Goal: Task Accomplishment & Management: Manage account settings

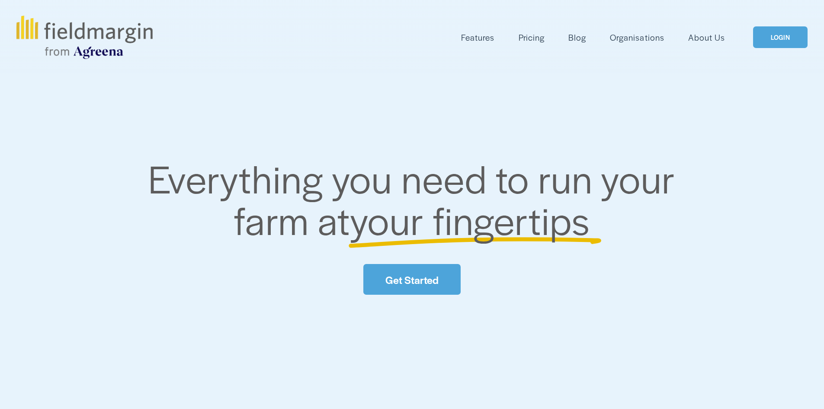
click at [788, 42] on link "LOGIN" at bounding box center [780, 37] width 55 height 22
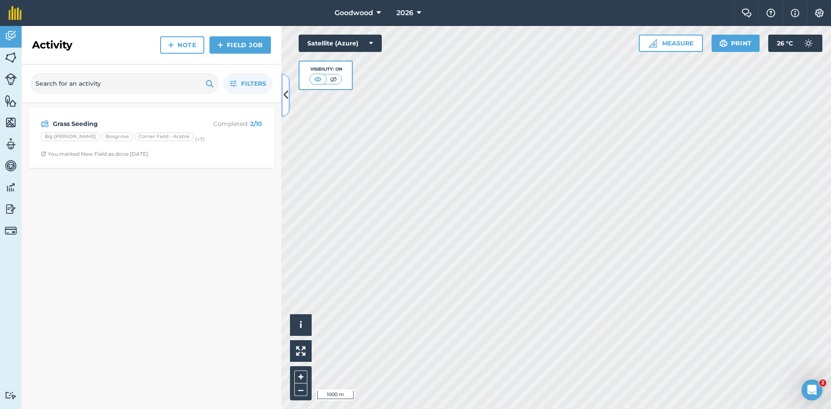
click at [288, 98] on button at bounding box center [285, 95] width 9 height 43
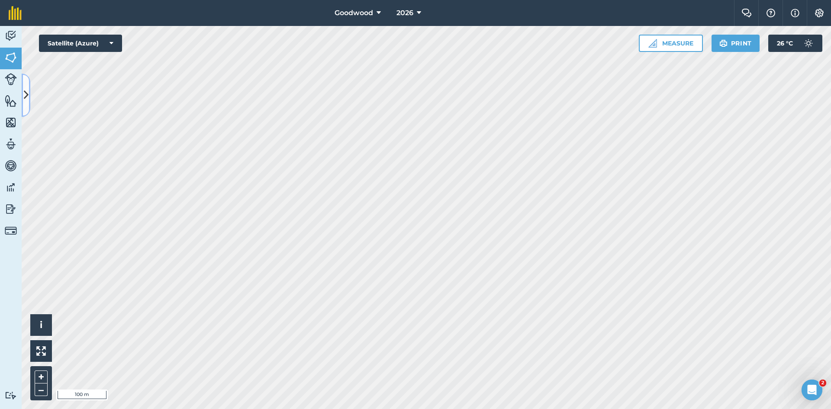
click at [25, 106] on button at bounding box center [26, 95] width 9 height 43
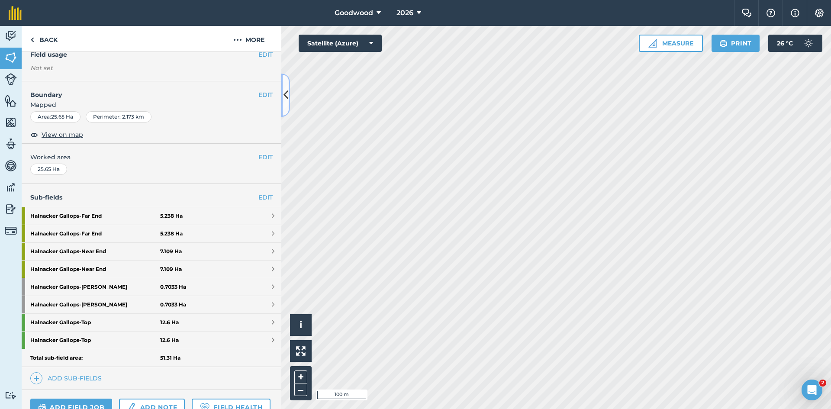
scroll to position [173, 0]
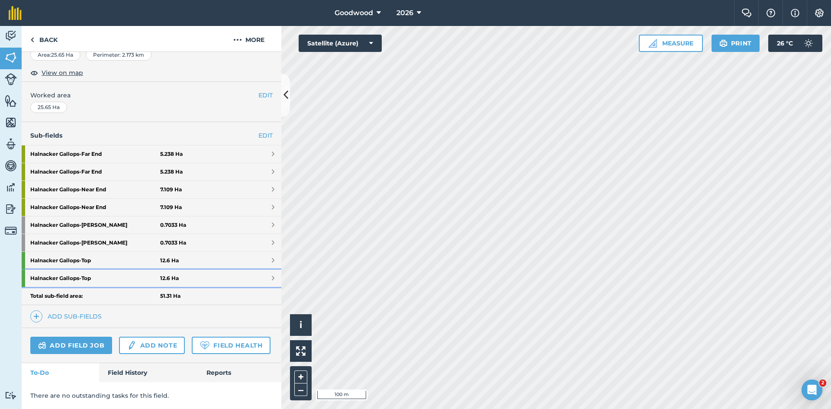
click at [207, 270] on link "Halnacker Gallops - Top 12.6 Ha" at bounding box center [152, 278] width 260 height 17
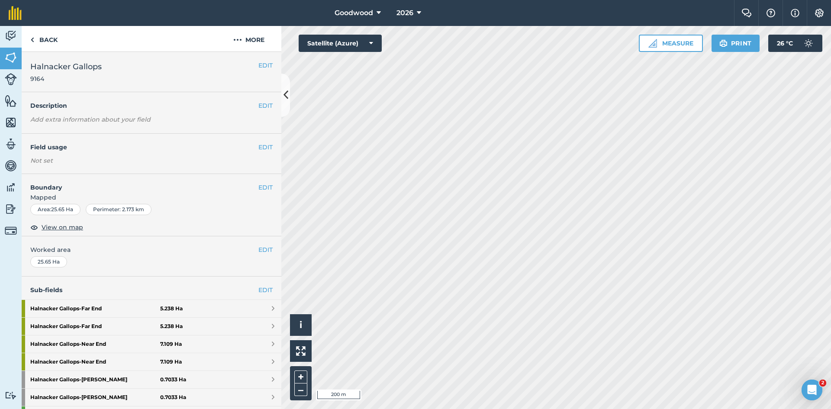
click at [479, 408] on html "Goodwood 2026 Farm Chat Help Info Settings Goodwood - 2026 Reproduced with the …" at bounding box center [415, 204] width 831 height 409
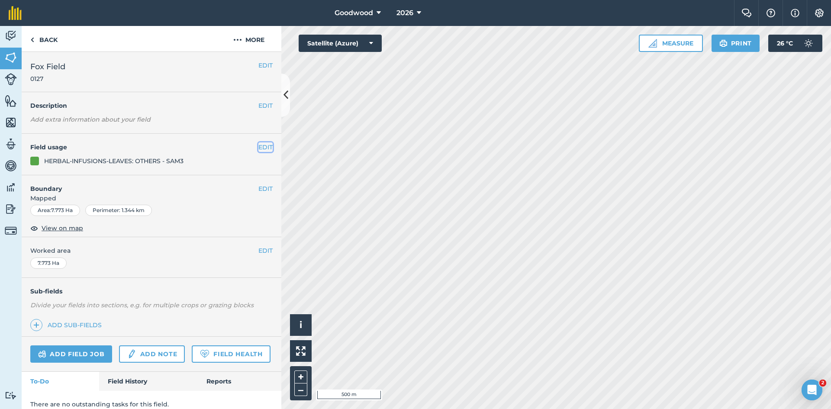
click at [258, 148] on button "EDIT" at bounding box center [265, 147] width 14 height 10
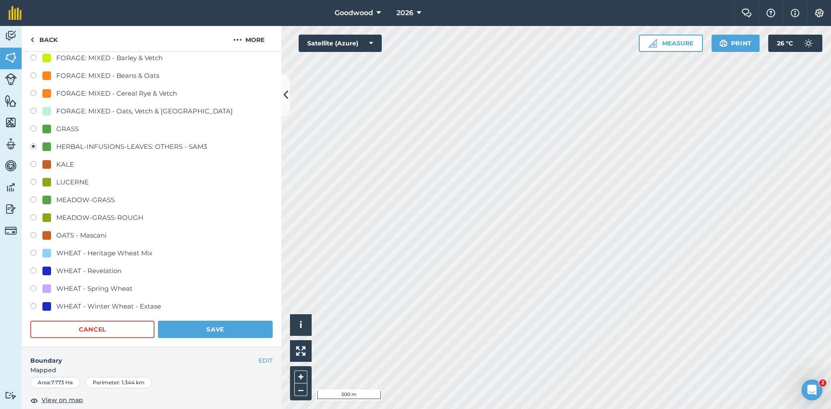
scroll to position [216, 0]
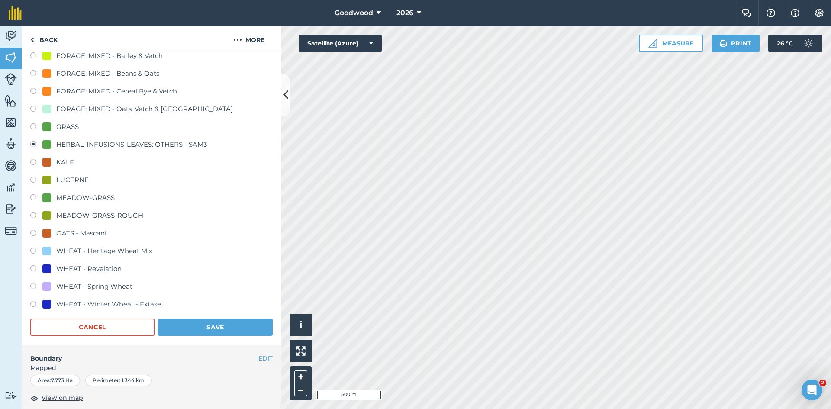
click at [52, 233] on div "OATS - Mascani" at bounding box center [74, 233] width 64 height 10
radio input "true"
radio input "false"
click at [187, 330] on button "Save" at bounding box center [215, 326] width 115 height 17
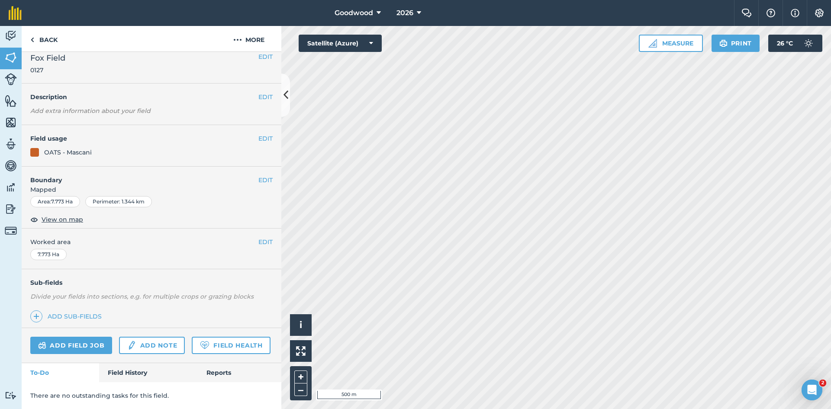
scroll to position [33, 0]
click at [258, 134] on button "EDIT" at bounding box center [265, 139] width 14 height 10
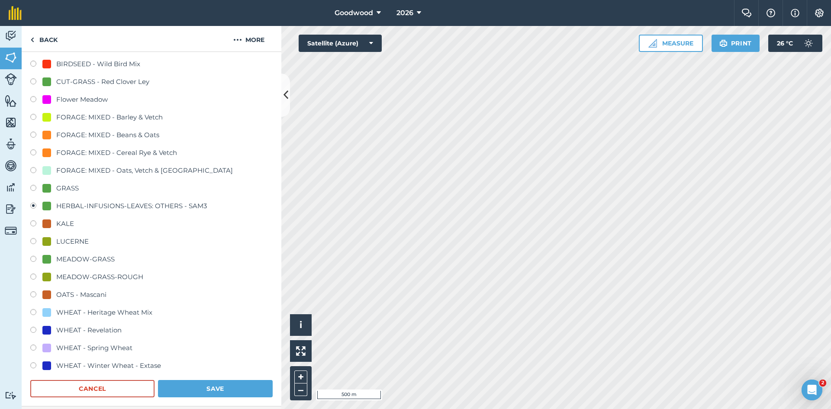
scroll to position [206, 0]
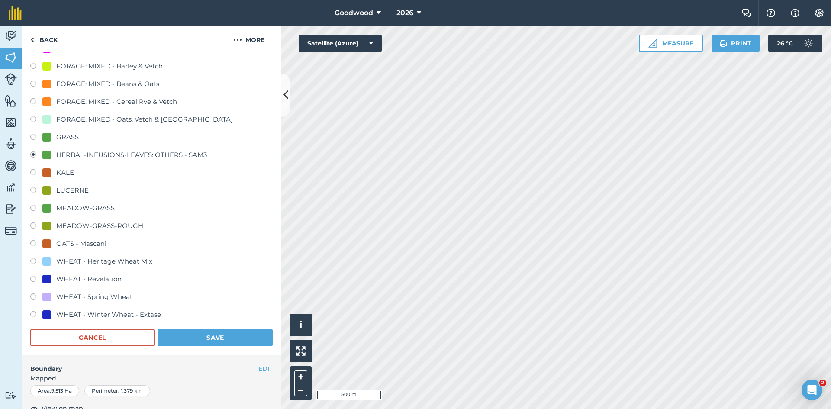
click at [80, 246] on div "OATS - Mascani" at bounding box center [81, 243] width 50 height 10
radio input "true"
radio input "false"
click at [176, 337] on button "Save" at bounding box center [215, 337] width 115 height 17
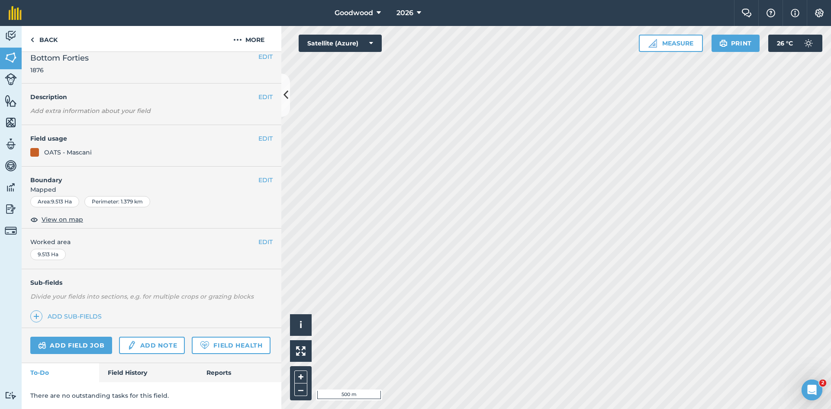
scroll to position [33, 0]
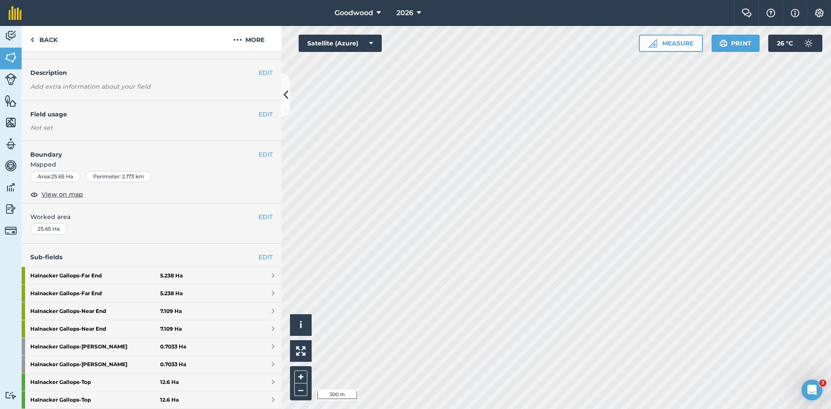
scroll to position [179, 0]
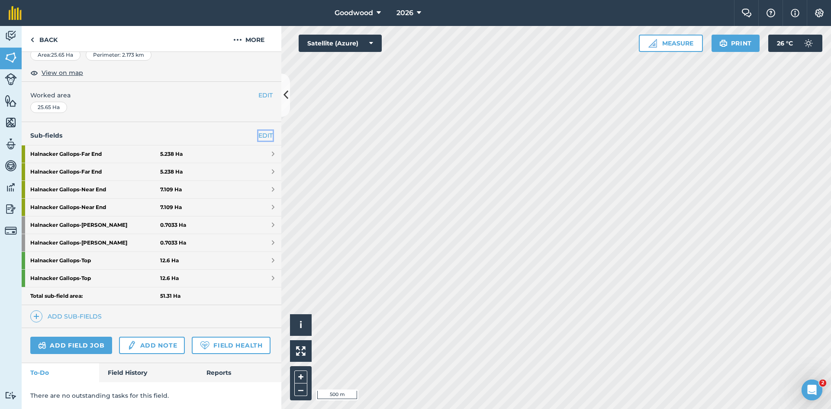
click at [260, 131] on link "EDIT" at bounding box center [265, 136] width 14 height 10
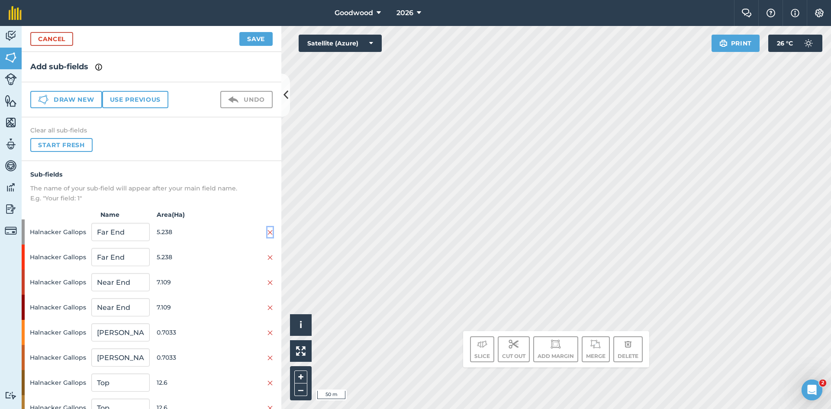
click at [267, 232] on img at bounding box center [269, 232] width 5 height 7
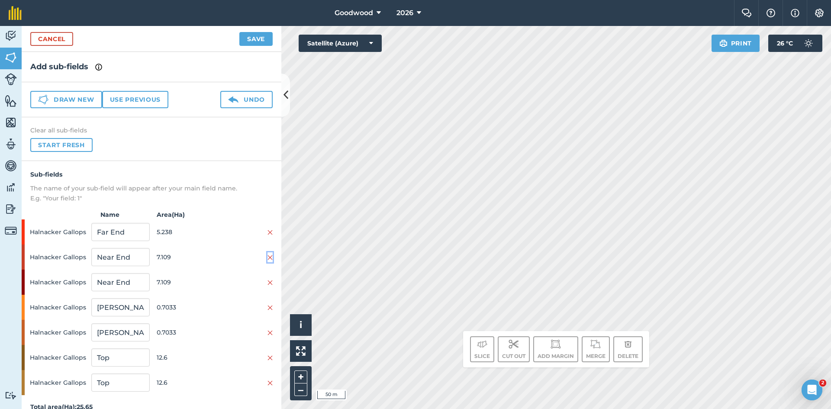
click at [267, 257] on img at bounding box center [269, 257] width 5 height 7
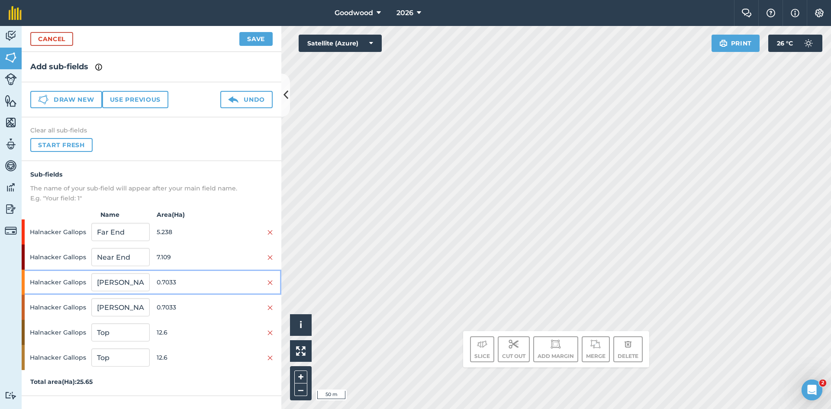
click at [266, 281] on div at bounding box center [244, 282] width 58 height 10
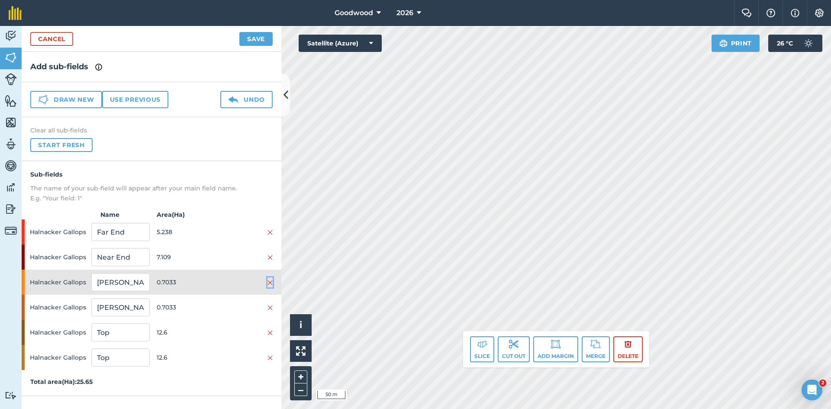
click at [269, 282] on img at bounding box center [269, 282] width 5 height 7
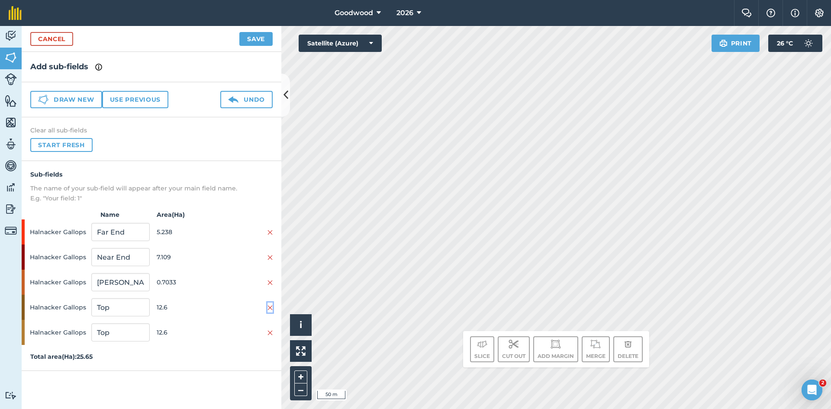
click at [270, 309] on img at bounding box center [269, 307] width 5 height 7
click at [262, 37] on button "Save" at bounding box center [255, 39] width 33 height 14
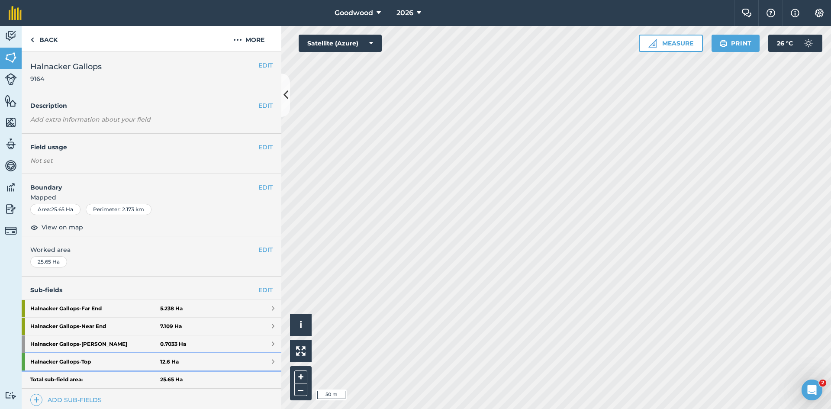
click at [192, 360] on link "Halnacker Gallops - Top 12.6 Ha" at bounding box center [152, 361] width 260 height 17
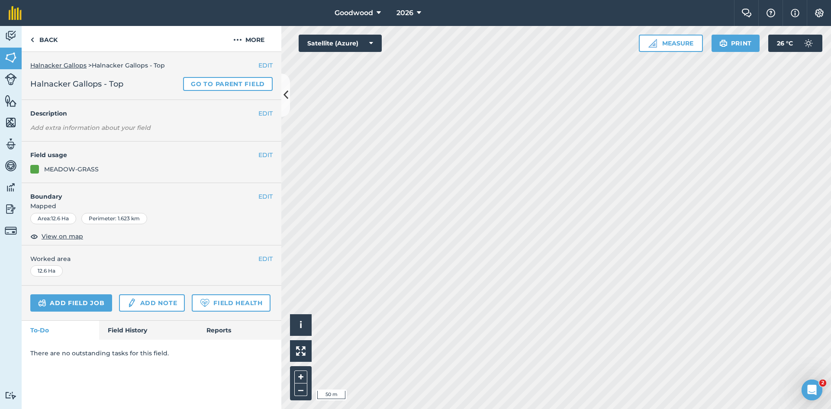
click at [211, 174] on div "EDIT Field usage MEADOW-GRASS" at bounding box center [152, 162] width 260 height 42
click at [217, 167] on div "MEADOW-GRASS" at bounding box center [151, 169] width 242 height 10
click at [266, 160] on button "EDIT" at bounding box center [265, 155] width 14 height 10
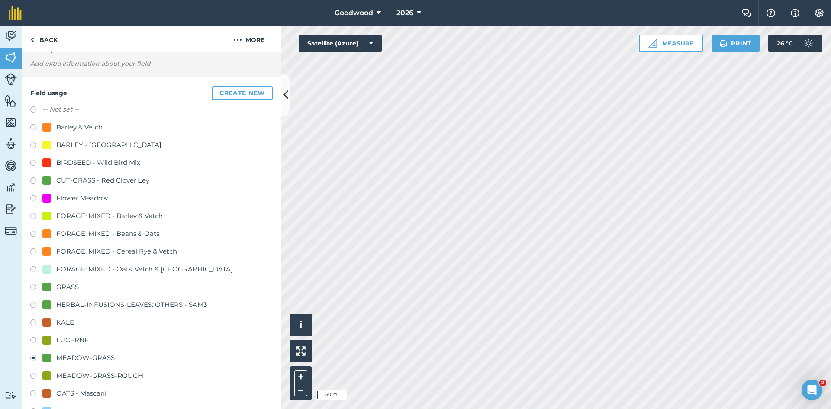
scroll to position [173, 0]
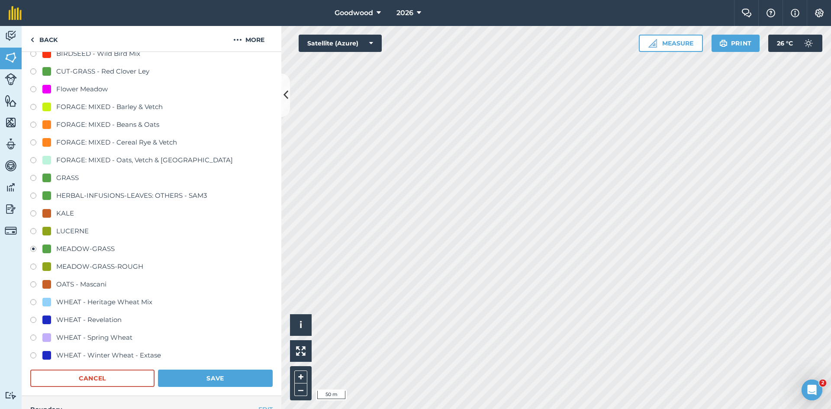
click at [34, 354] on label at bounding box center [36, 356] width 12 height 9
radio input "true"
radio input "false"
click at [202, 381] on button "Save" at bounding box center [215, 377] width 115 height 17
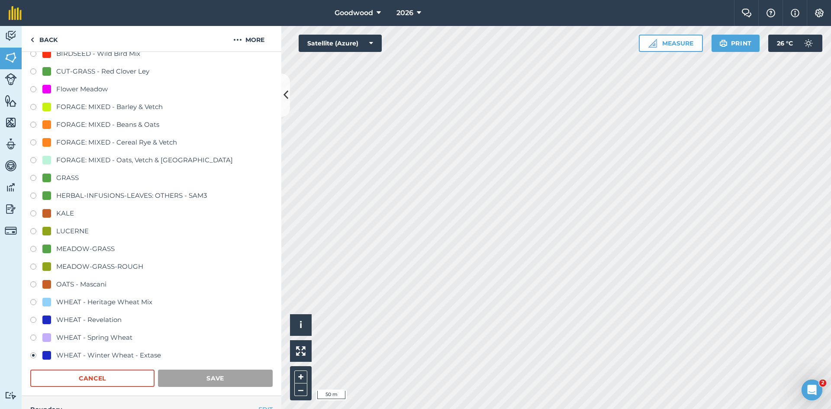
scroll to position [0, 0]
